Goal: Task Accomplishment & Management: Manage account settings

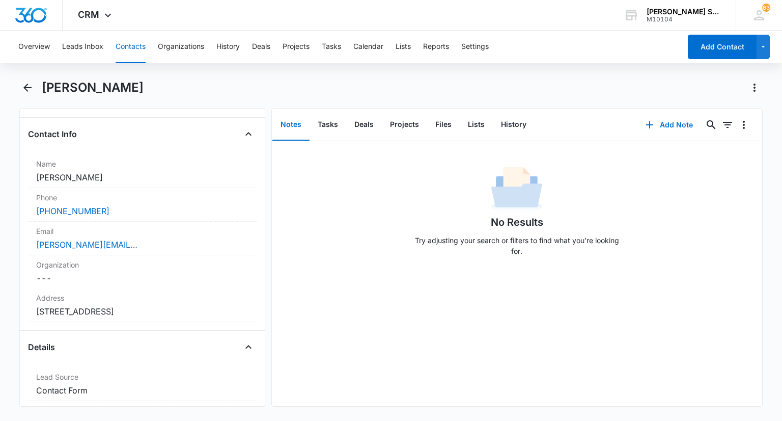
scroll to position [153, 0]
click at [114, 298] on label "Address" at bounding box center [142, 299] width 212 height 11
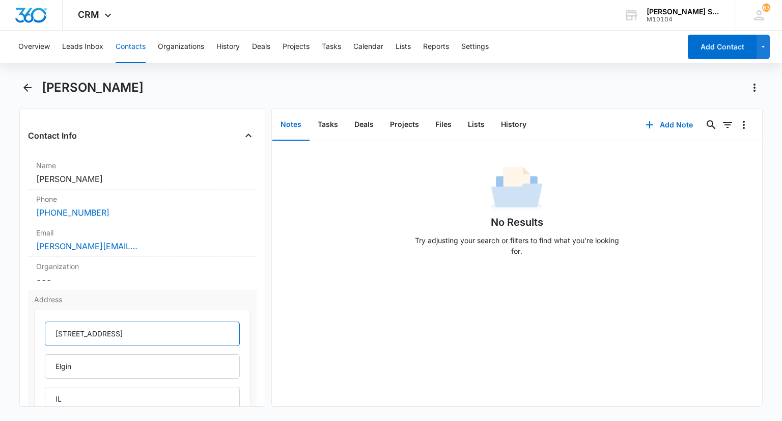
drag, startPoint x: 138, startPoint y: 333, endPoint x: 53, endPoint y: 333, distance: 84.6
click at [53, 333] on input "2326 Nantucket lane" at bounding box center [142, 333] width 195 height 24
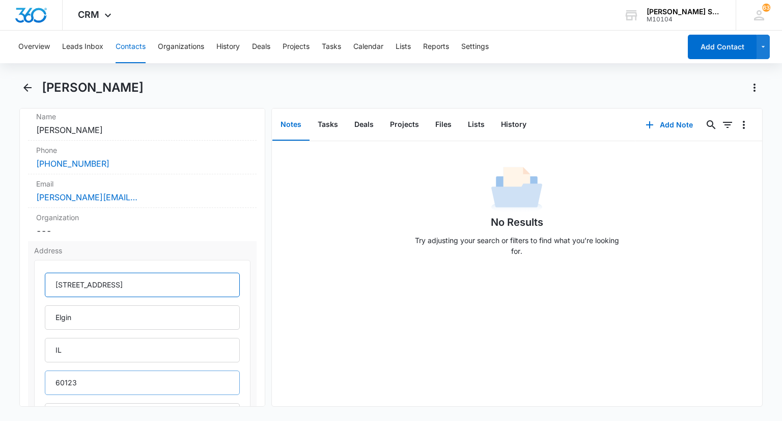
scroll to position [306, 0]
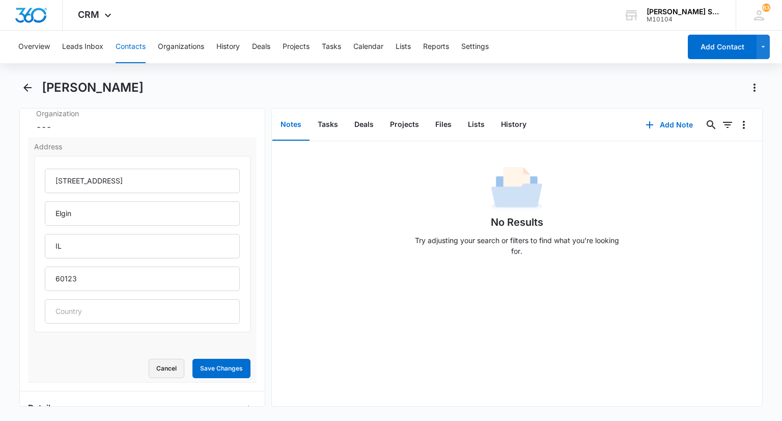
click at [152, 367] on button "Cancel" at bounding box center [167, 368] width 36 height 19
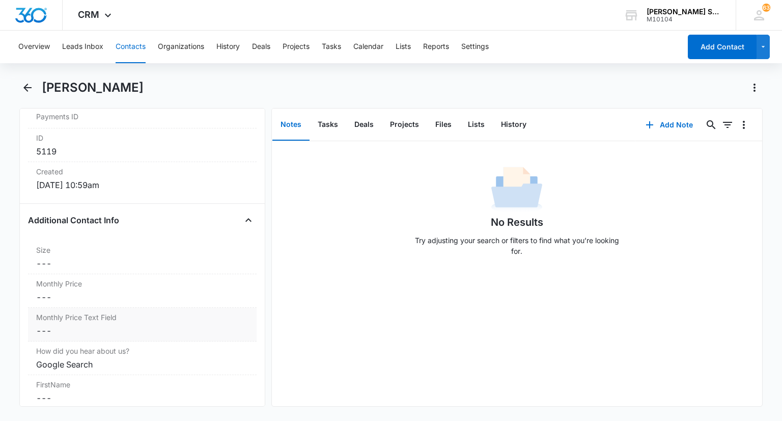
scroll to position [662, 0]
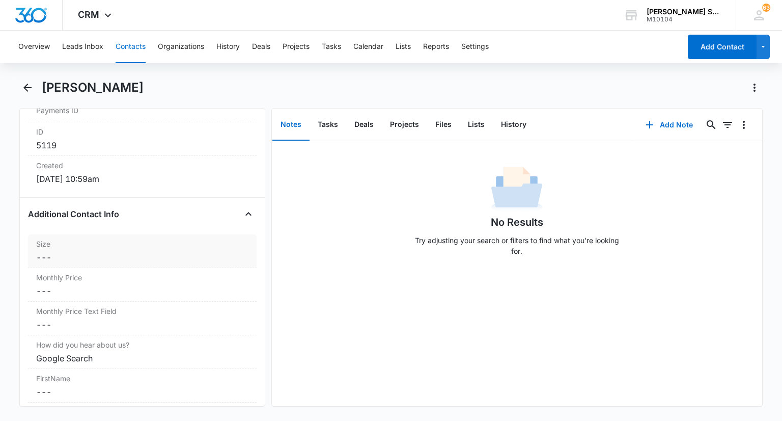
click at [70, 243] on label "Size" at bounding box center [142, 243] width 212 height 11
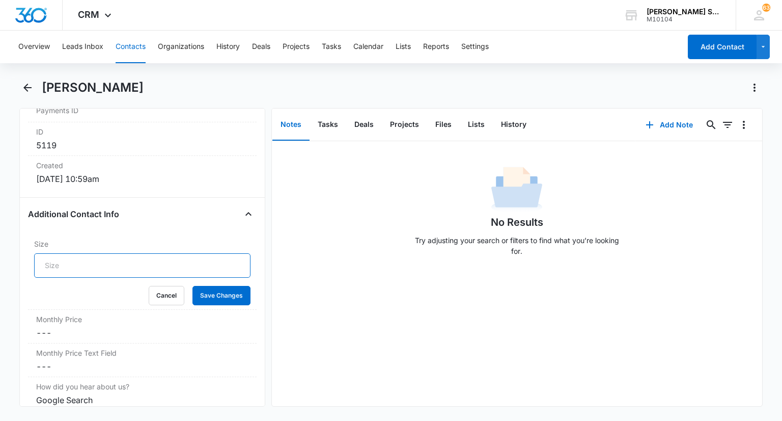
click at [60, 262] on input "Size" at bounding box center [142, 265] width 216 height 24
type input "6"
click at [218, 292] on button "Save Changes" at bounding box center [222, 295] width 58 height 19
click at [51, 329] on dd "Cancel Save Changes ---" at bounding box center [142, 333] width 212 height 12
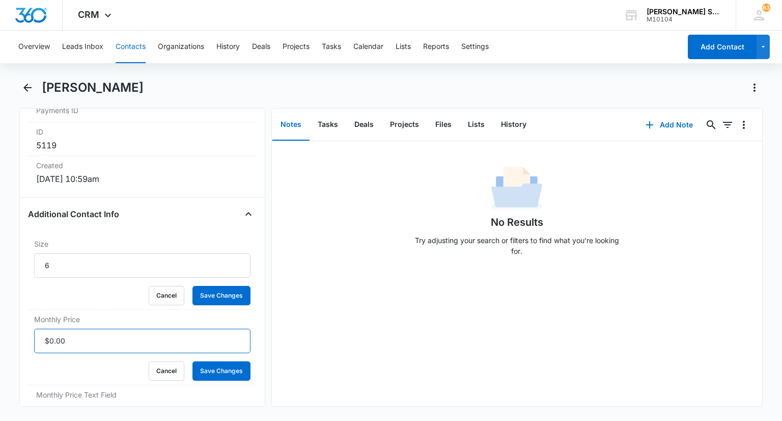
click at [53, 336] on input "Monthly Price" at bounding box center [142, 341] width 216 height 24
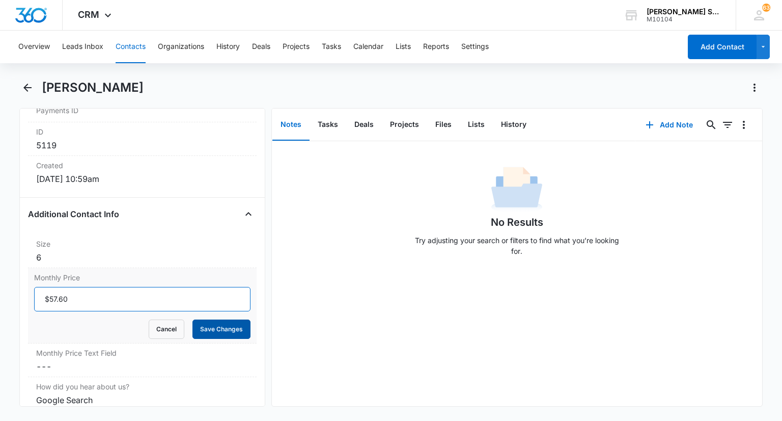
type input "$57.60"
click at [202, 329] on button "Save Changes" at bounding box center [222, 328] width 58 height 19
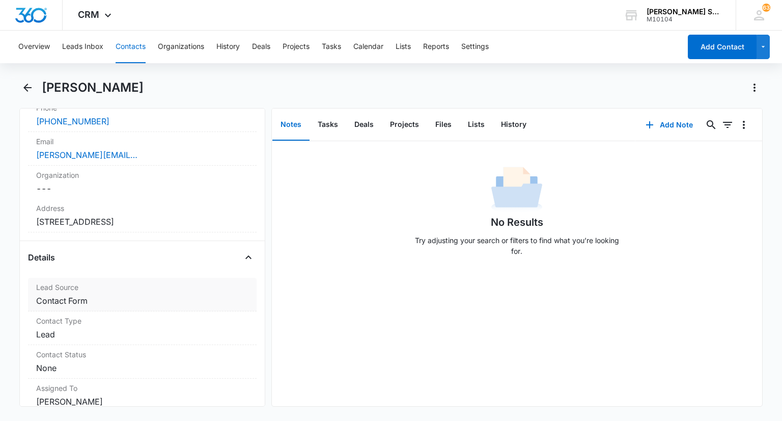
scroll to position [357, 0]
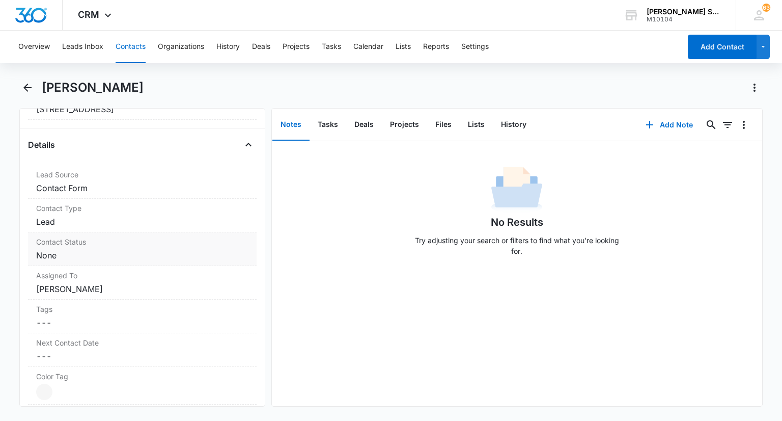
click at [87, 261] on div "Contact Status Cancel Save Changes None" at bounding box center [142, 249] width 228 height 34
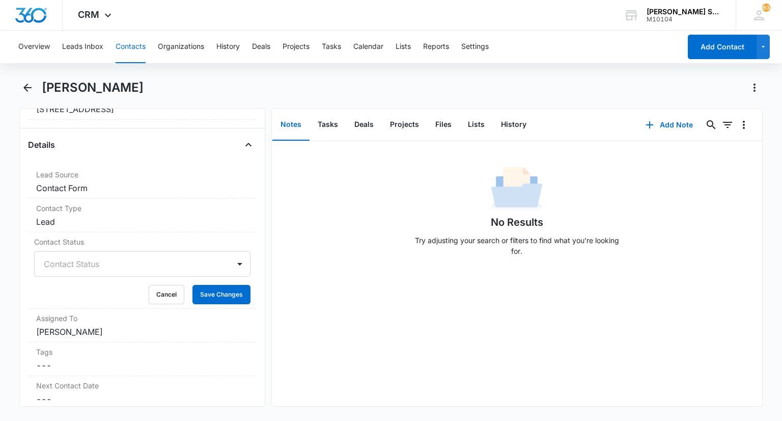
click at [69, 264] on div at bounding box center [130, 264] width 172 height 14
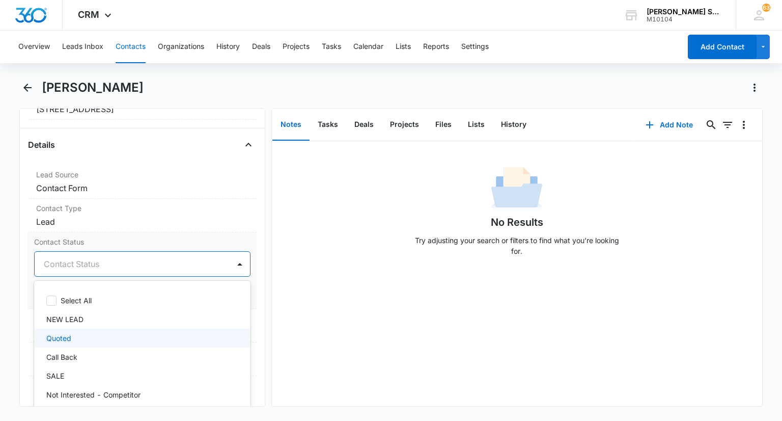
drag, startPoint x: 66, startPoint y: 337, endPoint x: 86, endPoint y: 326, distance: 22.1
click at [66, 337] on p "Quoted" at bounding box center [58, 338] width 25 height 11
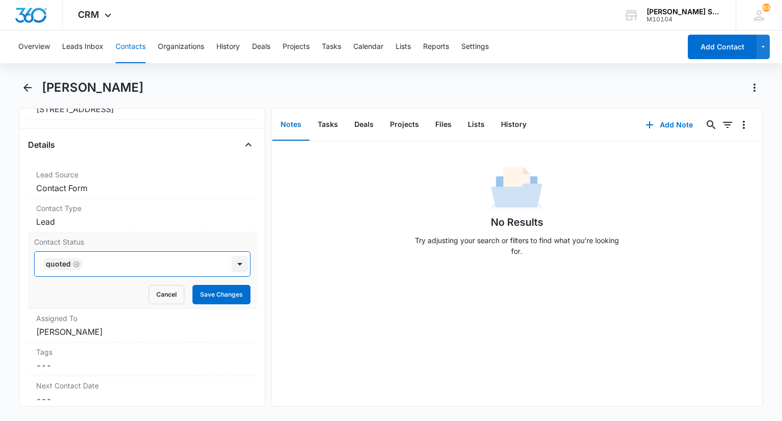
click at [238, 266] on div at bounding box center [240, 264] width 16 height 16
click at [220, 299] on button "Save Changes" at bounding box center [222, 294] width 58 height 19
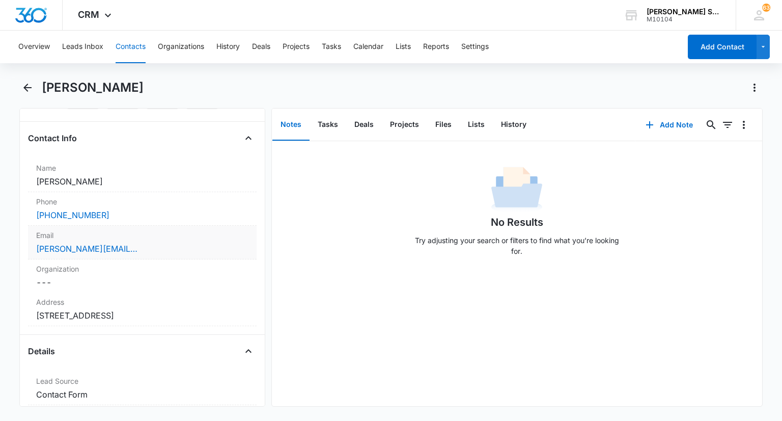
scroll to position [102, 0]
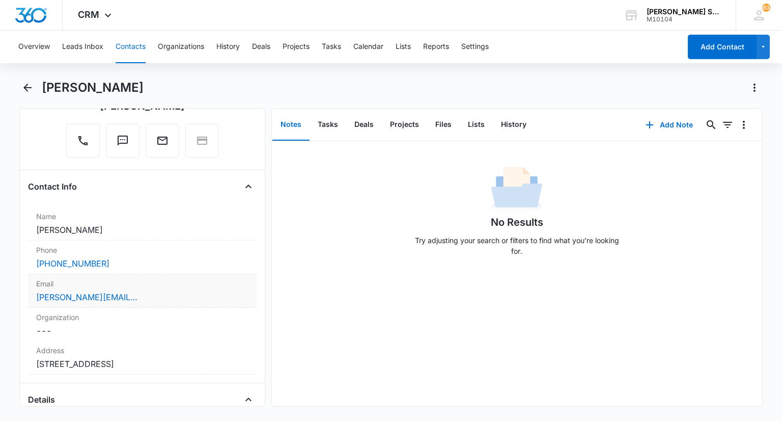
click at [146, 282] on label "Email" at bounding box center [142, 283] width 212 height 11
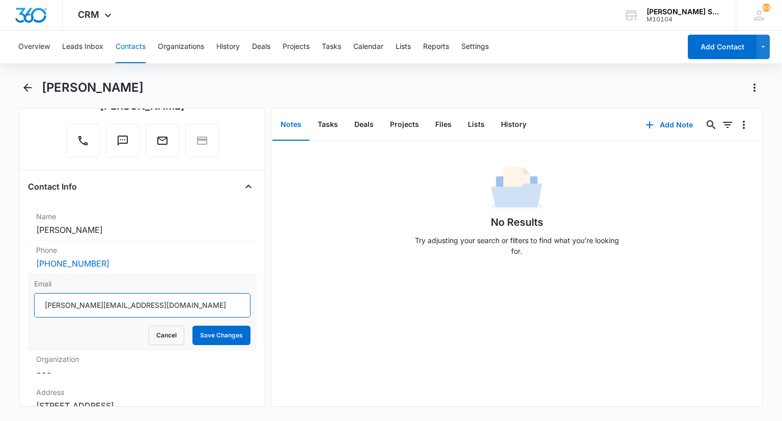
drag, startPoint x: 156, startPoint y: 306, endPoint x: 35, endPoint y: 289, distance: 122.0
click at [34, 289] on div "Email stephanie.omalley19@gmail.com Cancel Save Changes" at bounding box center [142, 311] width 228 height 75
click at [153, 341] on button "Cancel" at bounding box center [167, 335] width 36 height 19
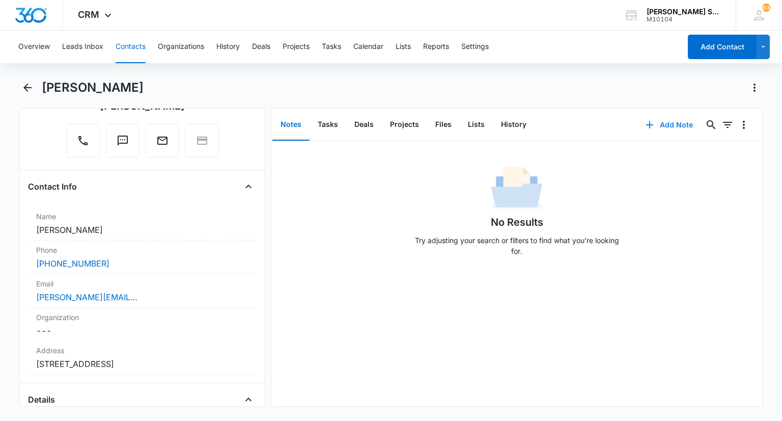
click at [663, 129] on button "Add Note" at bounding box center [670, 125] width 68 height 24
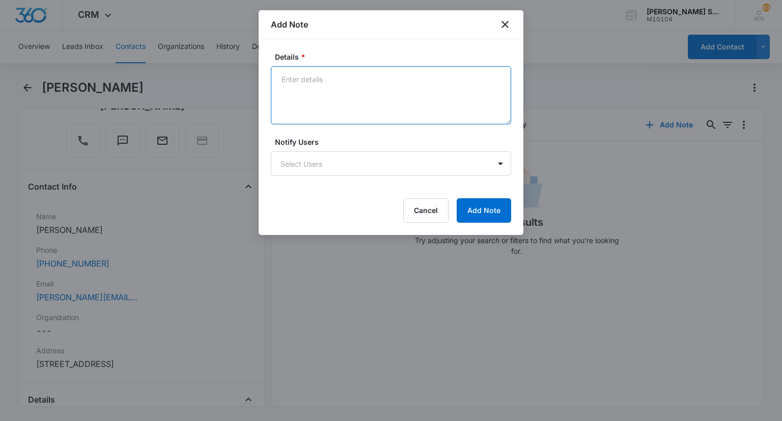
click at [359, 80] on textarea "Details *" at bounding box center [391, 95] width 240 height 58
type textarea "emailed one free 72 per free grub for 2026 LVM"
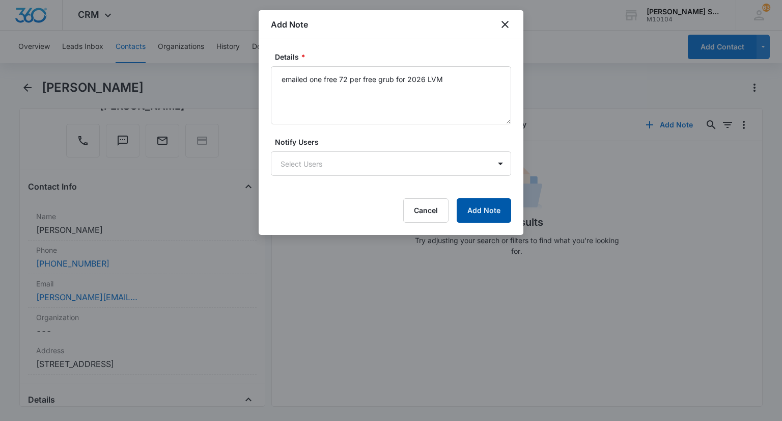
click at [476, 214] on button "Add Note" at bounding box center [484, 210] width 55 height 24
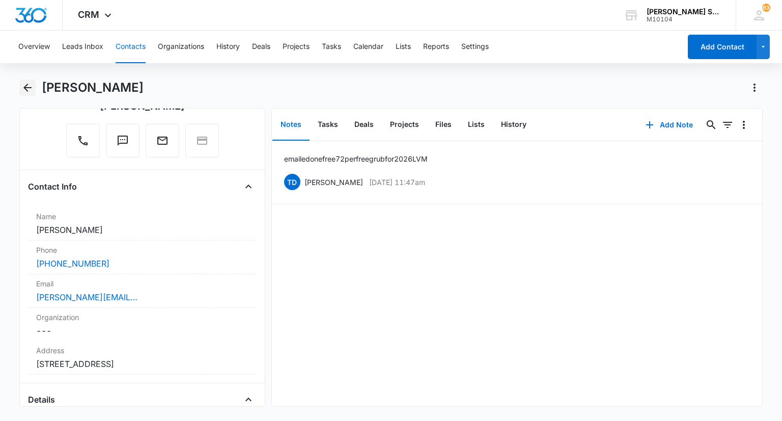
click at [31, 85] on icon "Back" at bounding box center [27, 88] width 12 height 12
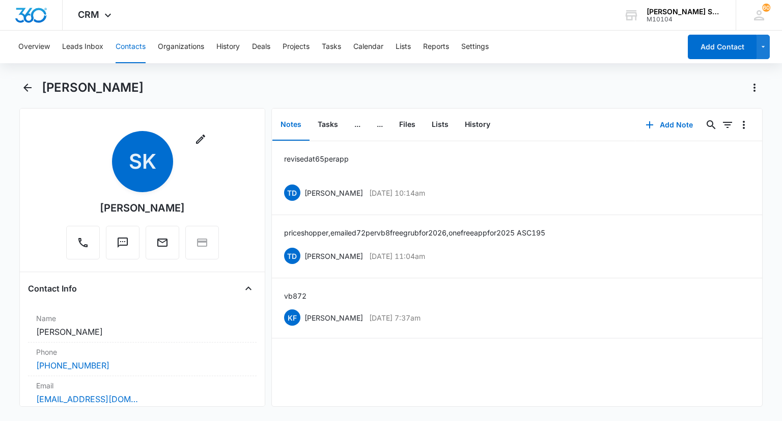
scroll to position [611, 0]
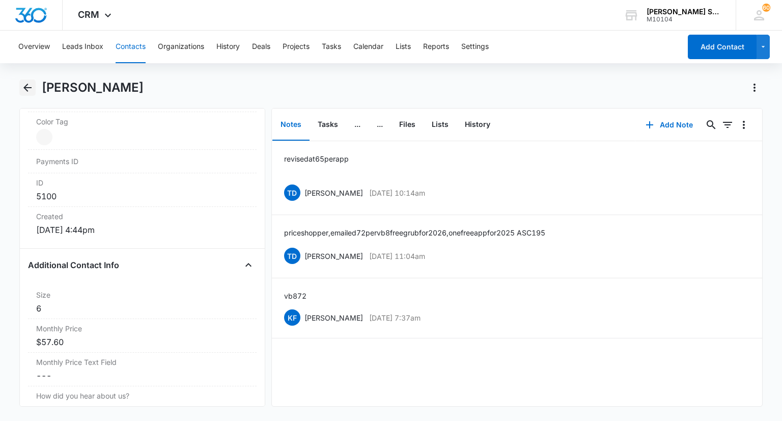
click at [27, 90] on icon "Back" at bounding box center [27, 88] width 8 height 8
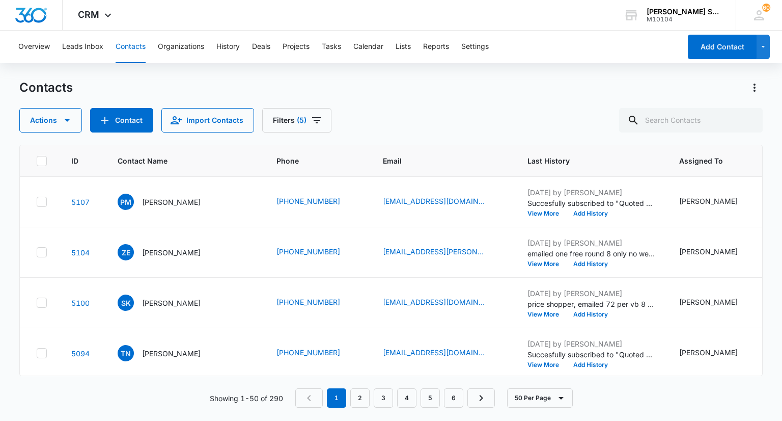
scroll to position [51, 0]
